Goal: Task Accomplishment & Management: Complete application form

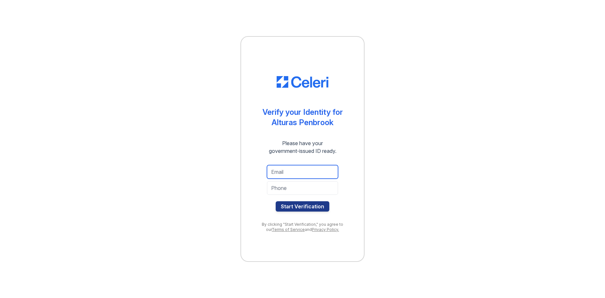
click at [284, 174] on input "email" at bounding box center [302, 172] width 71 height 14
type input "[EMAIL_ADDRESS][DOMAIN_NAME]"
click at [293, 189] on input "tel" at bounding box center [302, 188] width 71 height 14
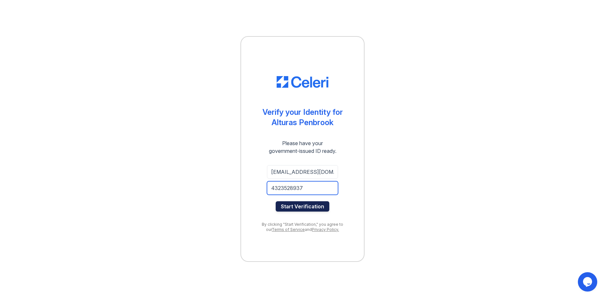
type input "4323528937"
click at [287, 205] on button "Start Verification" at bounding box center [302, 207] width 54 height 10
